Goal: Information Seeking & Learning: Learn about a topic

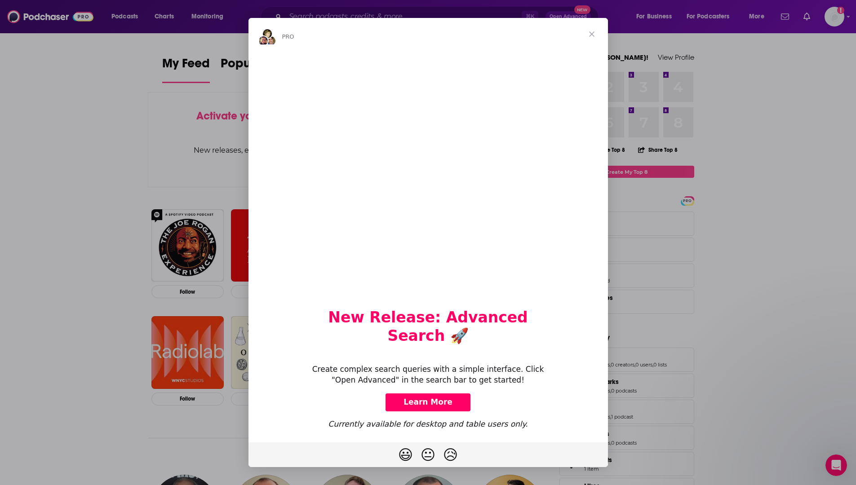
click at [591, 41] on span "Close" at bounding box center [592, 34] width 32 height 32
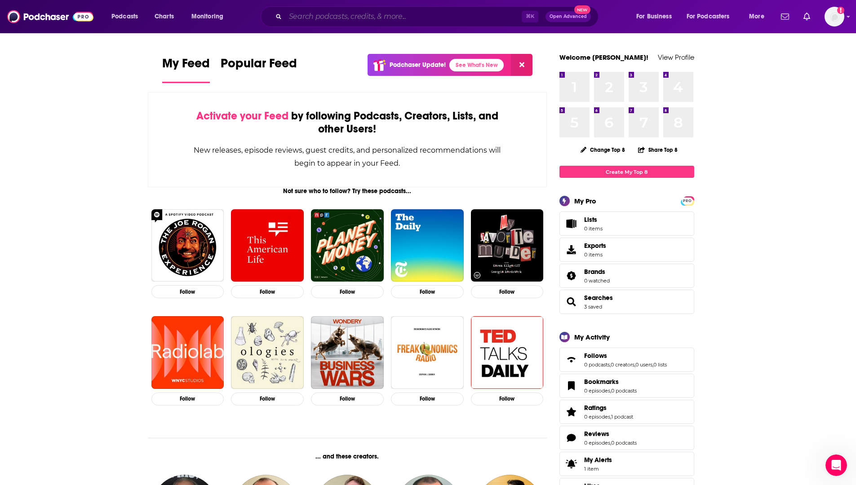
click at [403, 18] on input "Search podcasts, credits, & more..." at bounding box center [403, 16] width 236 height 14
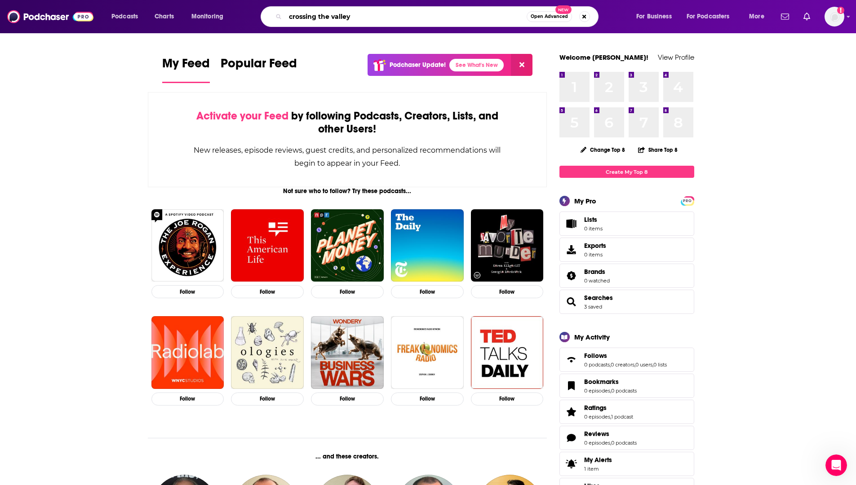
type input "crossing the valley"
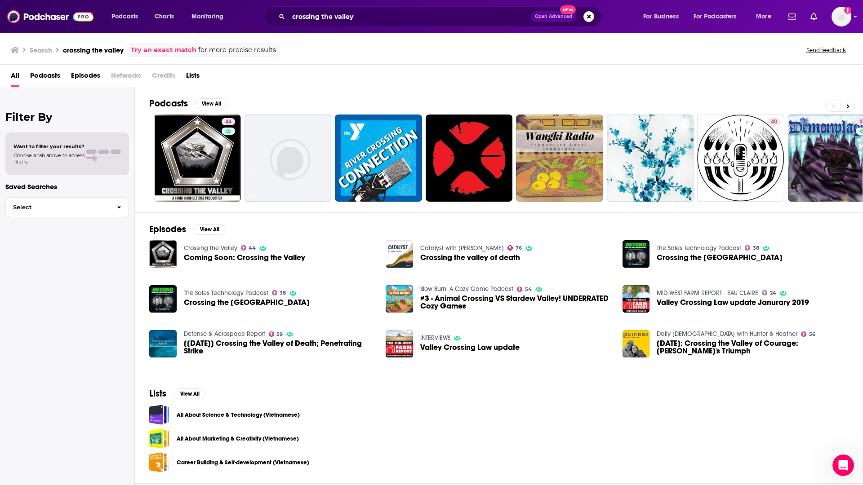
click at [204, 254] on span "Coming Soon: Crossing the Valley" at bounding box center [244, 258] width 121 height 8
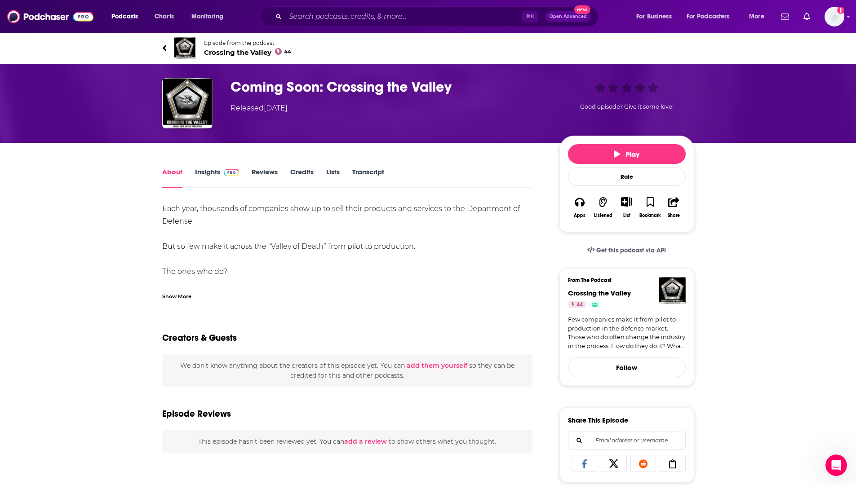
click at [207, 171] on link "Insights" at bounding box center [217, 178] width 44 height 21
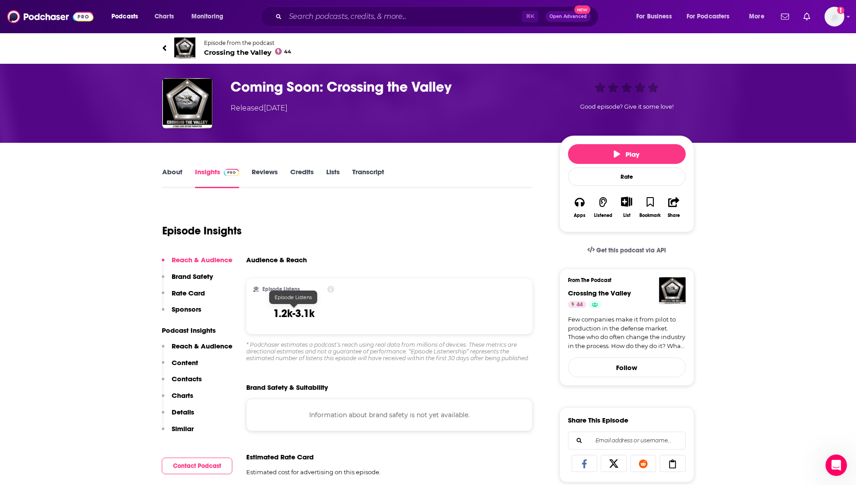
click at [305, 313] on h3 "1.2k-3.1k" at bounding box center [293, 313] width 41 height 13
copy h3 "1.2k-3.1k"
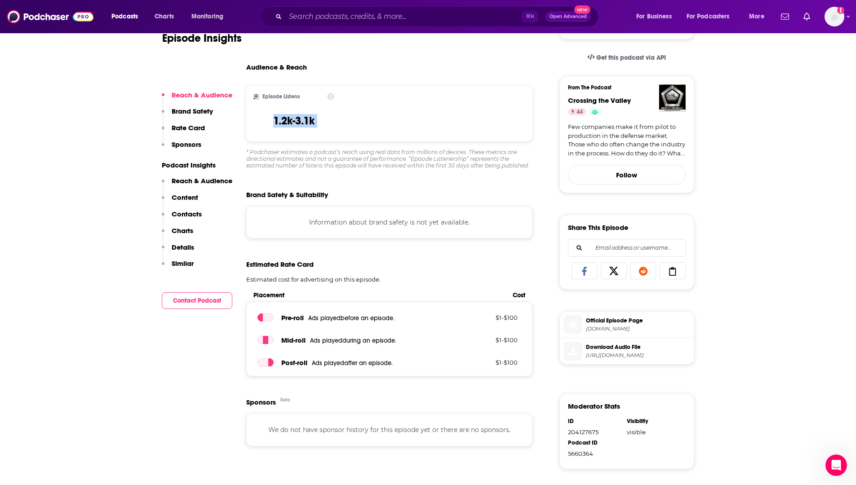
scroll to position [351, 0]
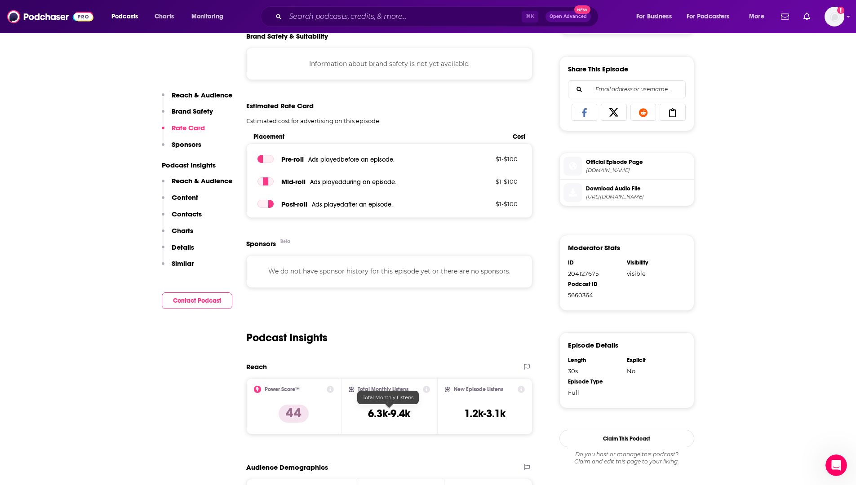
click at [373, 413] on h3 "6.3k-9.4k" at bounding box center [389, 413] width 42 height 13
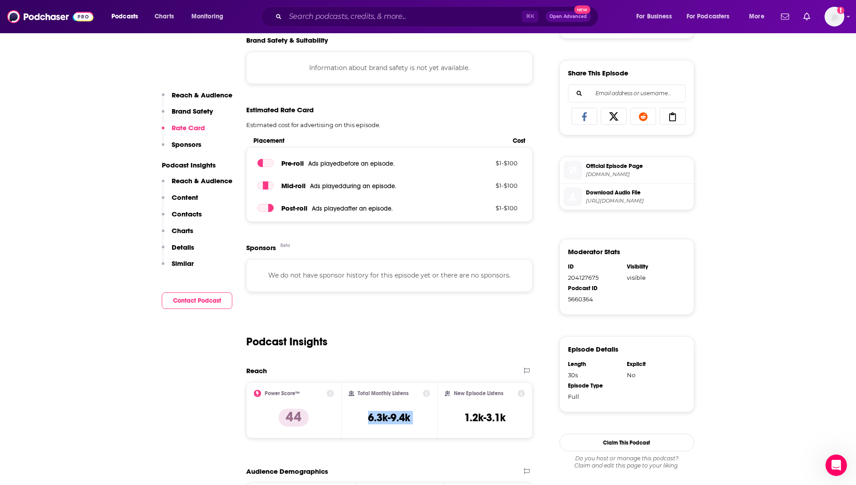
scroll to position [0, 0]
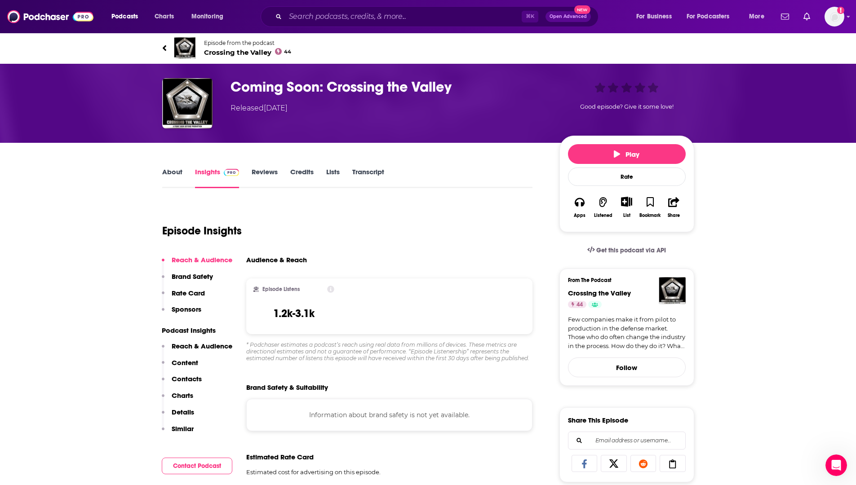
click at [366, 87] on h3 "Coming Soon: Crossing the Valley" at bounding box center [387, 87] width 314 height 18
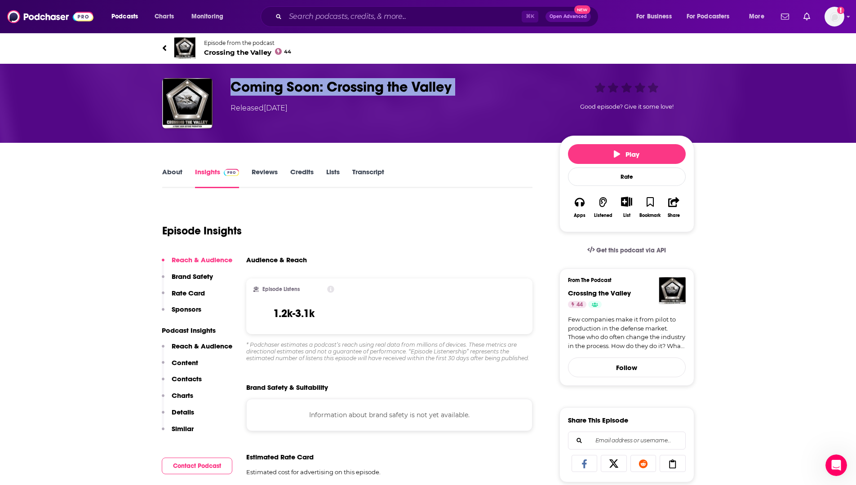
click at [366, 87] on h3 "Coming Soon: Crossing the Valley" at bounding box center [387, 87] width 314 height 18
click at [669, 159] on button "Play" at bounding box center [627, 154] width 118 height 20
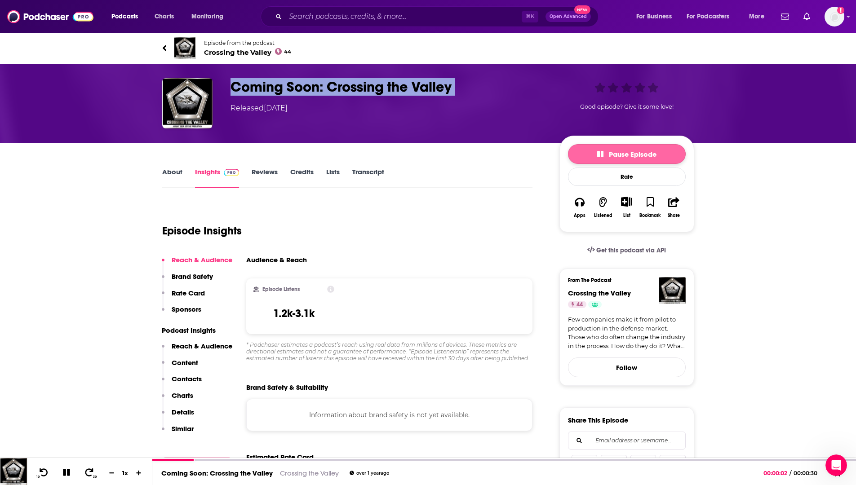
click at [669, 159] on button "Pause Episode" at bounding box center [627, 154] width 118 height 20
click at [320, 85] on h3 "Coming Soon: Crossing the Valley" at bounding box center [387, 87] width 314 height 18
click at [241, 52] on span "Crossing the Valley 44" at bounding box center [248, 52] width 88 height 9
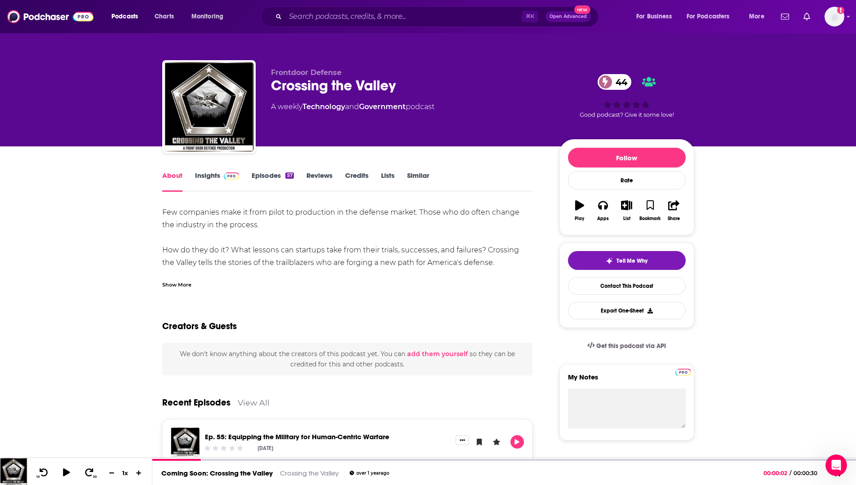
click at [263, 179] on link "Episodes 57" at bounding box center [273, 181] width 42 height 21
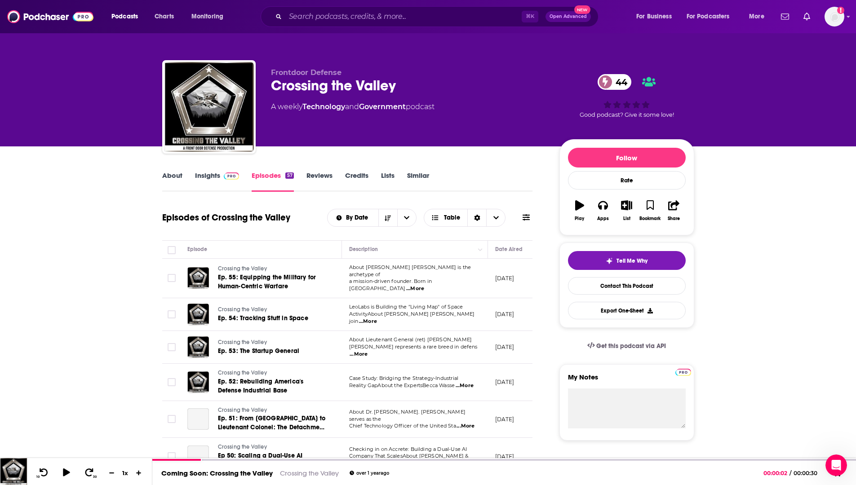
click at [212, 174] on link "Insights" at bounding box center [217, 181] width 44 height 21
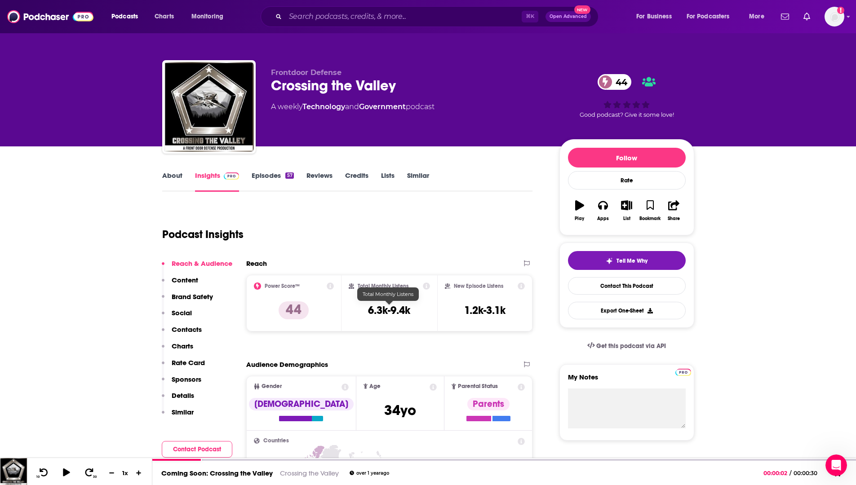
click at [398, 310] on h3 "6.3k-9.4k" at bounding box center [389, 310] width 42 height 13
copy div "6.3k-9.4k"
